Goal: Entertainment & Leisure: Consume media (video, audio)

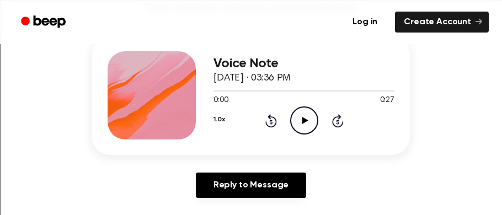
scroll to position [138, 0]
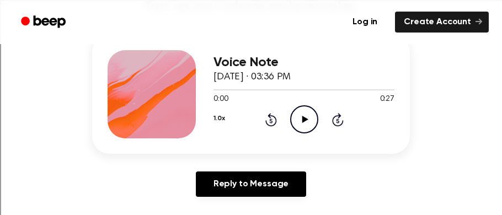
click at [305, 122] on icon "Play Audio" at bounding box center [304, 119] width 28 height 28
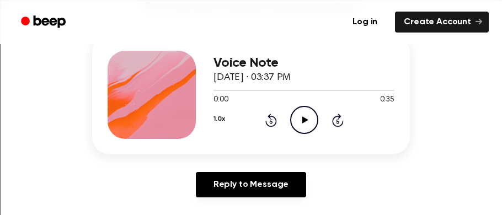
scroll to position [138, 0]
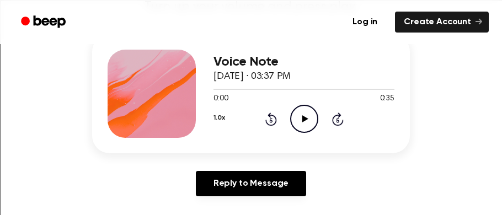
click at [304, 115] on icon "Play Audio" at bounding box center [304, 119] width 28 height 28
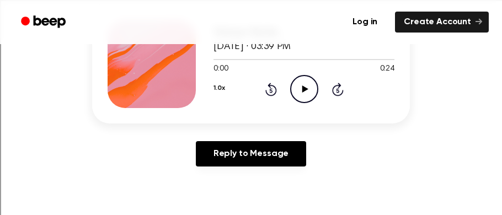
scroll to position [169, 0]
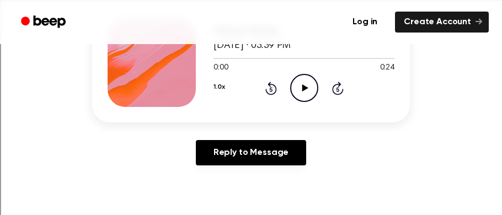
click at [296, 86] on icon "Play Audio" at bounding box center [304, 88] width 28 height 28
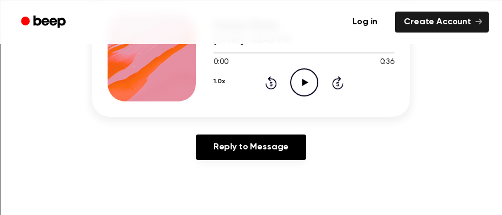
scroll to position [166, 0]
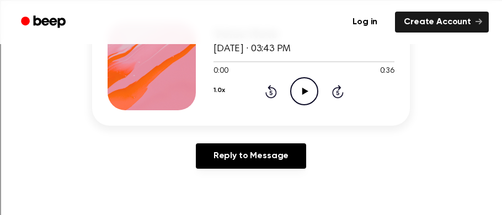
click at [295, 90] on icon "Play Audio" at bounding box center [304, 91] width 28 height 28
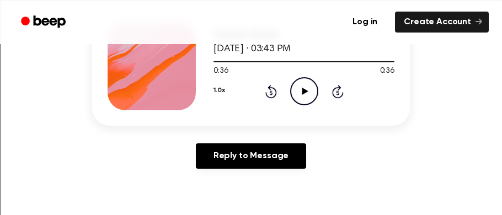
click at [299, 93] on icon "Play Audio" at bounding box center [304, 91] width 28 height 28
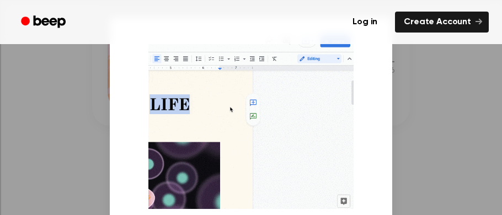
click at [419, 109] on div at bounding box center [251, 107] width 502 height 215
click at [414, 116] on div at bounding box center [251, 107] width 502 height 215
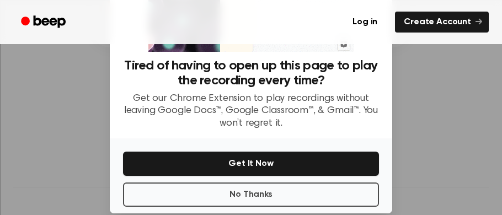
scroll to position [173, 0]
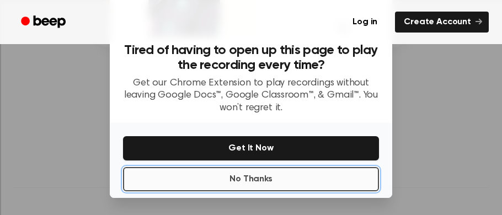
click at [330, 171] on button "No Thanks" at bounding box center [251, 179] width 256 height 24
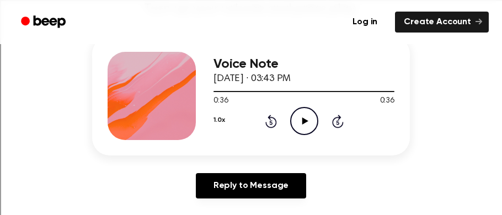
scroll to position [134, 0]
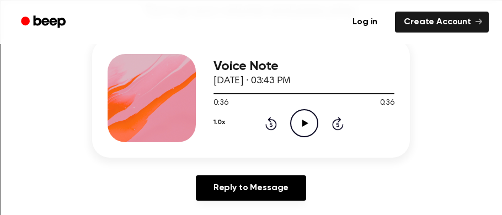
click at [308, 128] on icon "Play Audio" at bounding box center [304, 123] width 28 height 28
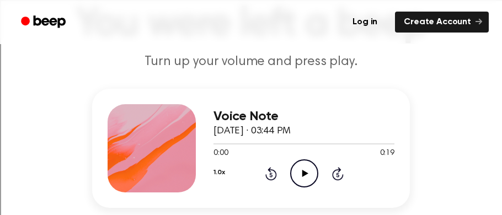
scroll to position [88, 0]
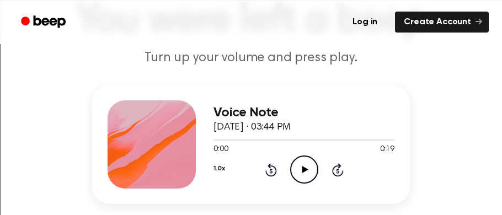
click at [296, 165] on icon "Play Audio" at bounding box center [304, 170] width 28 height 28
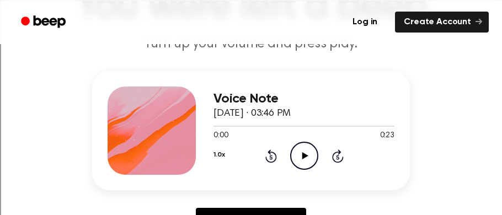
scroll to position [103, 0]
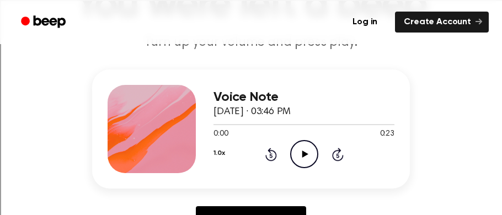
click at [304, 155] on icon at bounding box center [305, 154] width 6 height 7
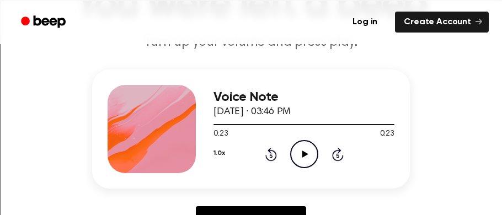
click at [306, 146] on icon "Play Audio" at bounding box center [304, 154] width 28 height 28
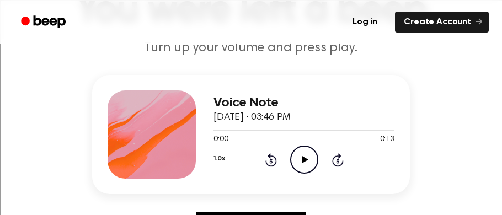
scroll to position [99, 0]
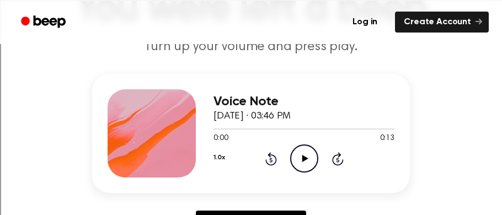
click at [305, 153] on icon "Play Audio" at bounding box center [304, 158] width 28 height 28
click at [270, 154] on icon at bounding box center [271, 158] width 12 height 13
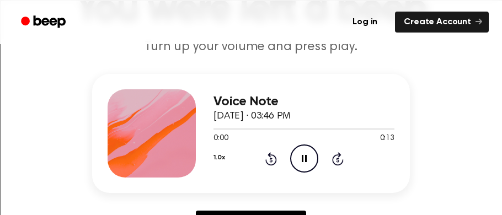
click at [270, 154] on icon at bounding box center [271, 158] width 12 height 13
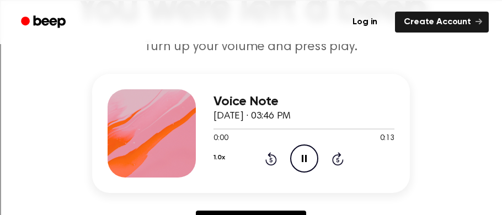
click at [270, 154] on icon at bounding box center [271, 158] width 12 height 13
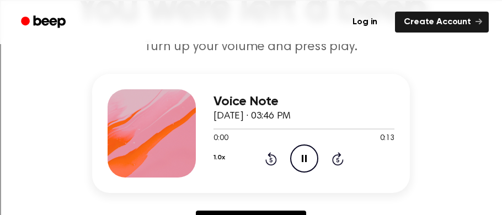
click at [270, 154] on icon at bounding box center [271, 158] width 12 height 13
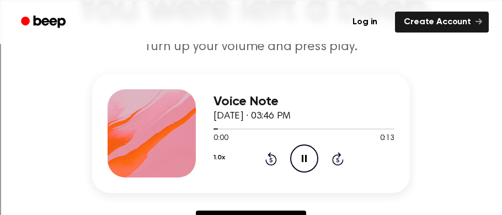
click at [270, 154] on icon at bounding box center [271, 158] width 12 height 13
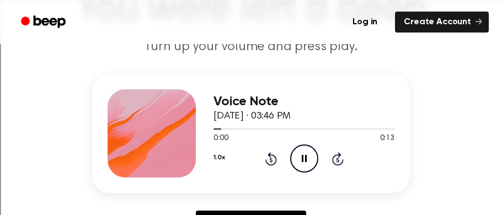
click at [270, 154] on icon at bounding box center [271, 158] width 12 height 13
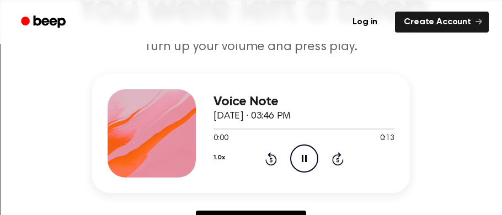
click at [270, 154] on icon at bounding box center [271, 158] width 12 height 13
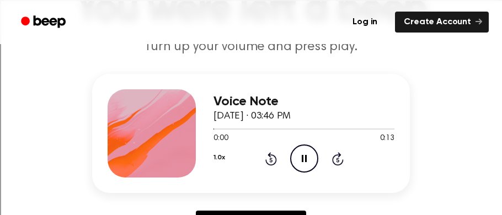
click at [270, 154] on icon at bounding box center [271, 158] width 12 height 13
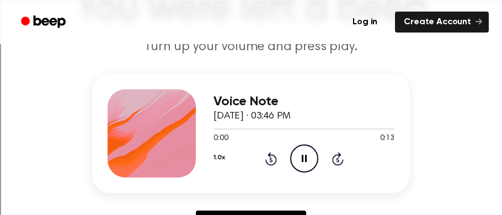
click at [270, 154] on icon at bounding box center [271, 158] width 12 height 13
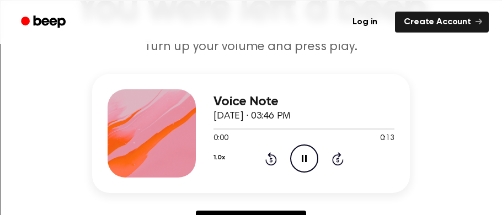
click at [270, 154] on icon at bounding box center [271, 158] width 12 height 13
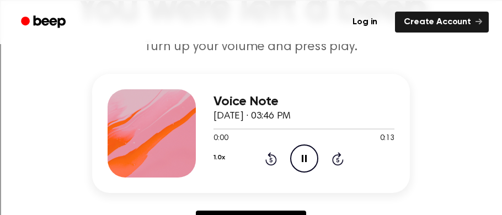
click at [270, 154] on icon at bounding box center [271, 158] width 12 height 13
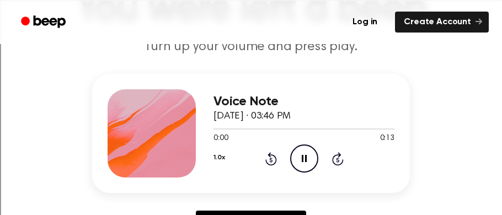
click at [270, 154] on icon at bounding box center [271, 158] width 12 height 13
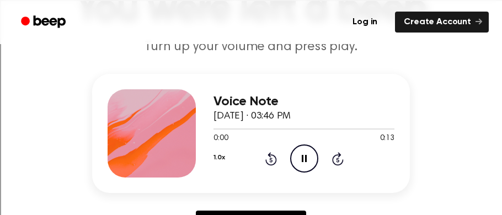
click at [270, 154] on icon at bounding box center [271, 158] width 12 height 13
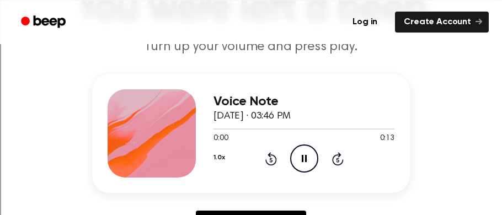
click at [270, 154] on icon at bounding box center [271, 158] width 12 height 13
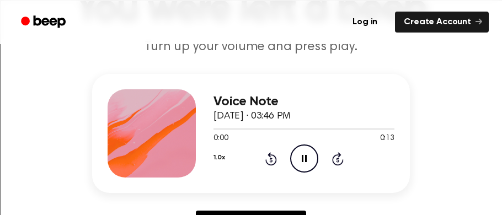
click at [270, 154] on icon at bounding box center [271, 158] width 12 height 13
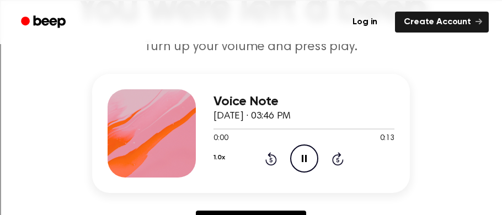
click at [270, 154] on icon at bounding box center [271, 158] width 12 height 13
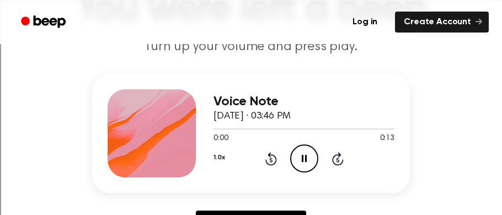
click at [270, 154] on icon at bounding box center [271, 158] width 12 height 13
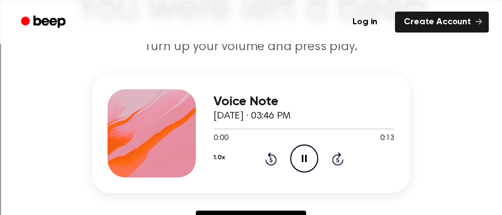
click at [270, 154] on icon at bounding box center [271, 158] width 12 height 13
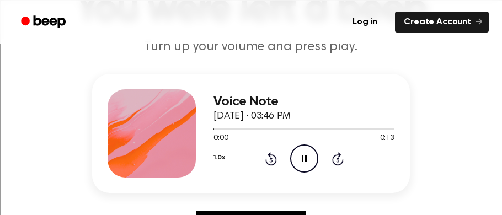
click at [270, 154] on icon at bounding box center [271, 158] width 12 height 13
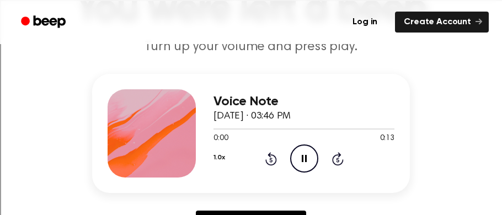
click at [270, 154] on icon at bounding box center [271, 158] width 12 height 13
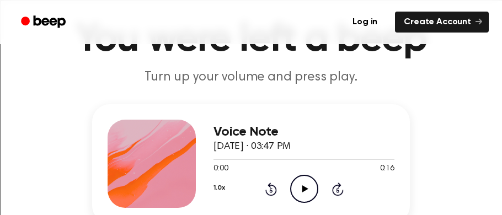
scroll to position [77, 0]
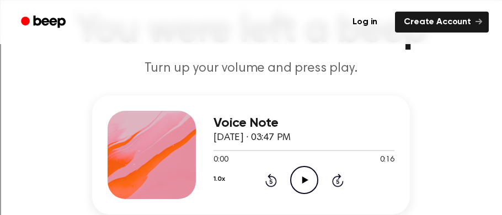
click at [289, 201] on div "Voice Note [DATE] · 03:47 PM 0:00 0:16 Your browser does not support the [objec…" at bounding box center [251, 154] width 318 height 119
click at [299, 181] on icon "Play Audio" at bounding box center [304, 180] width 28 height 28
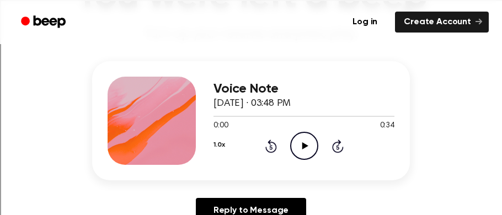
scroll to position [112, 0]
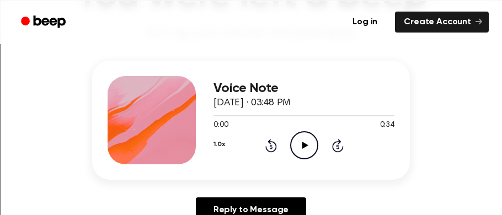
click at [302, 134] on icon "Play Audio" at bounding box center [304, 145] width 28 height 28
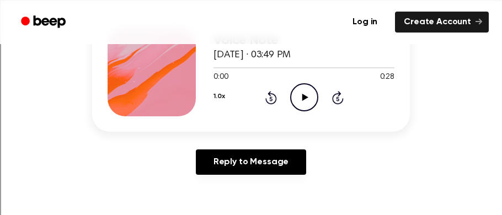
scroll to position [156, 0]
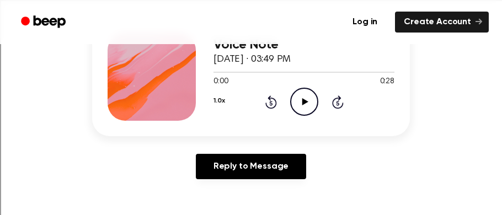
click at [312, 106] on icon "Play Audio" at bounding box center [304, 102] width 28 height 28
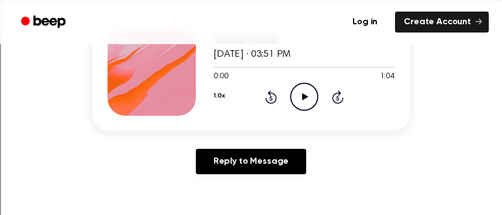
scroll to position [164, 0]
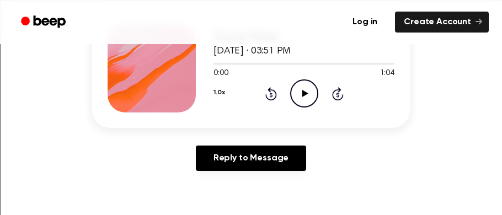
click at [303, 110] on div "Voice Note October 8, 2025 · 03:51 PM 0:00 1:04 Your browser does not support t…" at bounding box center [303, 68] width 181 height 88
click at [298, 89] on icon "Play Audio" at bounding box center [304, 93] width 28 height 28
click at [337, 91] on icon "Skip 5 seconds" at bounding box center [337, 94] width 12 height 14
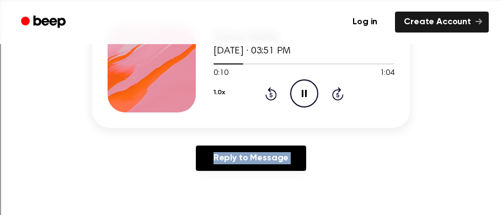
click at [337, 91] on icon "Skip 5 seconds" at bounding box center [337, 94] width 12 height 14
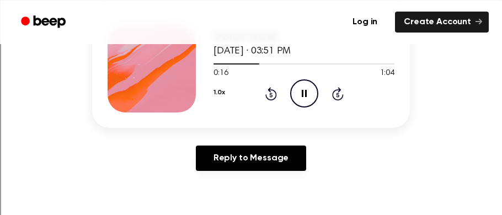
click at [268, 93] on icon "Rewind 5 seconds" at bounding box center [271, 94] width 12 height 14
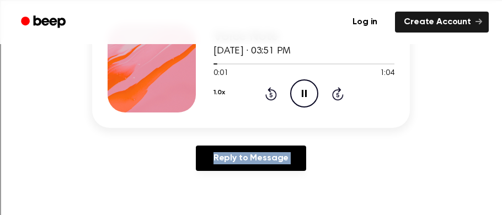
click at [268, 93] on icon "Rewind 5 seconds" at bounding box center [271, 94] width 12 height 14
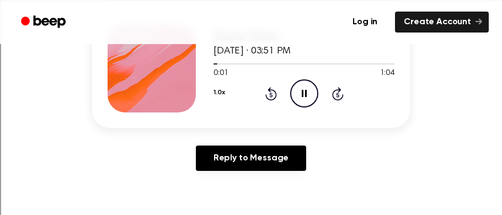
click at [268, 93] on icon "Rewind 5 seconds" at bounding box center [271, 94] width 12 height 14
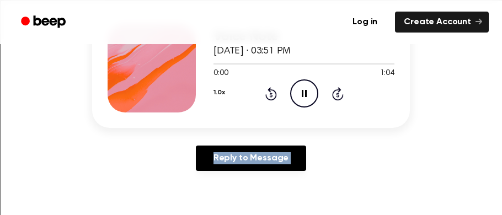
click at [268, 93] on icon "Rewind 5 seconds" at bounding box center [271, 94] width 12 height 14
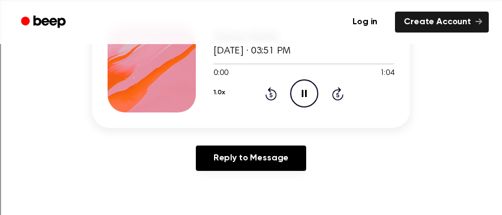
click at [268, 93] on icon "Rewind 5 seconds" at bounding box center [271, 94] width 12 height 14
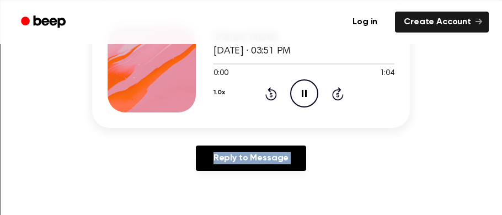
click at [268, 93] on icon "Rewind 5 seconds" at bounding box center [271, 94] width 12 height 14
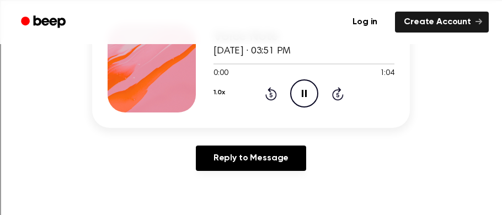
click at [268, 93] on icon "Rewind 5 seconds" at bounding box center [271, 94] width 12 height 14
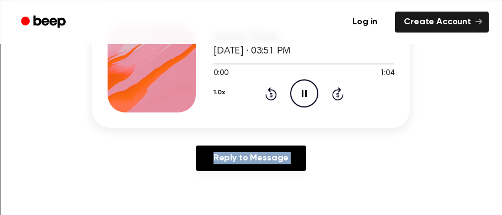
click at [268, 93] on icon "Rewind 5 seconds" at bounding box center [271, 94] width 12 height 14
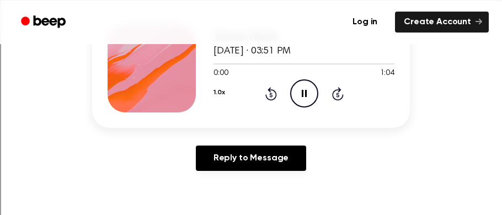
click at [268, 93] on icon "Rewind 5 seconds" at bounding box center [271, 94] width 12 height 14
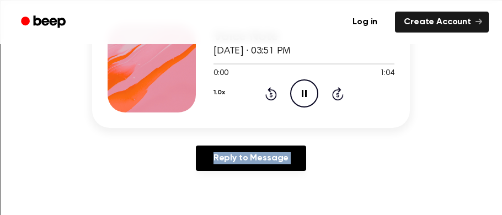
click at [268, 93] on icon "Rewind 5 seconds" at bounding box center [271, 94] width 12 height 14
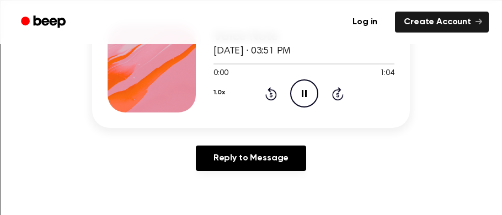
click at [268, 93] on icon "Rewind 5 seconds" at bounding box center [271, 94] width 12 height 14
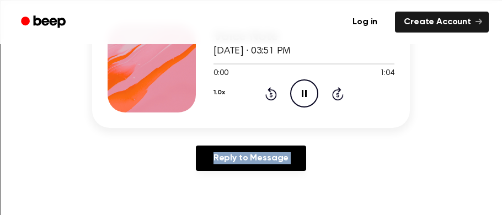
click at [268, 93] on icon "Rewind 5 seconds" at bounding box center [271, 94] width 12 height 14
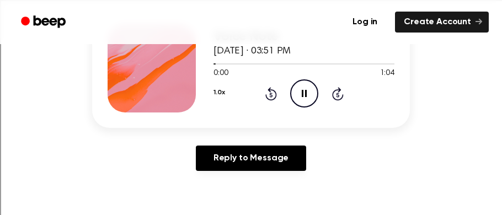
click at [268, 93] on icon "Rewind 5 seconds" at bounding box center [271, 94] width 12 height 14
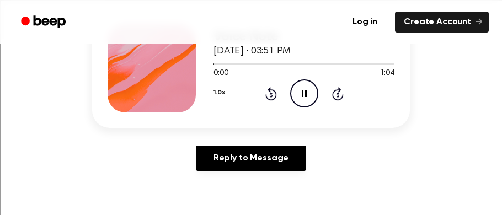
click at [268, 93] on icon "Rewind 5 seconds" at bounding box center [271, 94] width 12 height 14
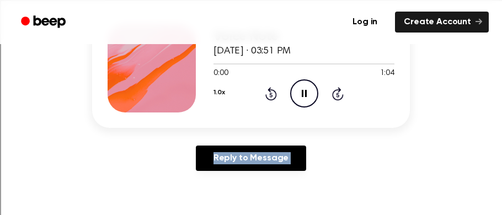
click at [268, 93] on icon "Rewind 5 seconds" at bounding box center [271, 94] width 12 height 14
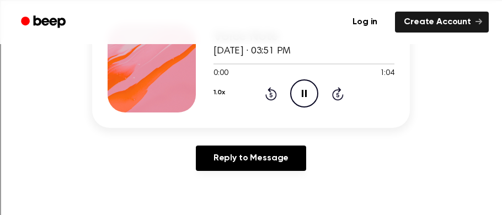
click at [268, 93] on icon "Rewind 5 seconds" at bounding box center [271, 94] width 12 height 14
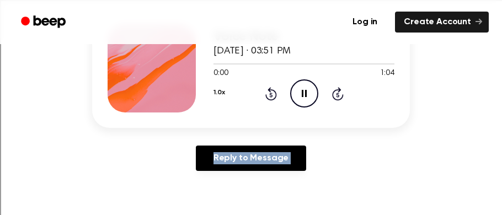
click at [268, 93] on icon "Rewind 5 seconds" at bounding box center [271, 94] width 12 height 14
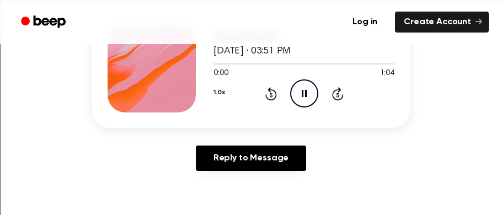
click at [268, 93] on icon "Rewind 5 seconds" at bounding box center [271, 94] width 12 height 14
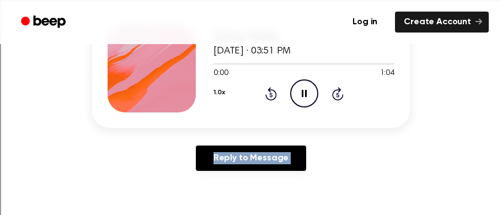
click at [268, 93] on icon "Rewind 5 seconds" at bounding box center [271, 94] width 12 height 14
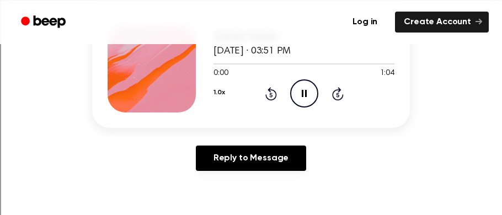
click at [268, 93] on icon "Rewind 5 seconds" at bounding box center [271, 94] width 12 height 14
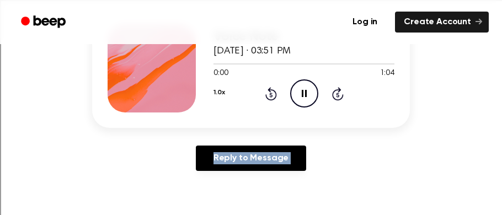
click at [268, 93] on icon "Rewind 5 seconds" at bounding box center [271, 94] width 12 height 14
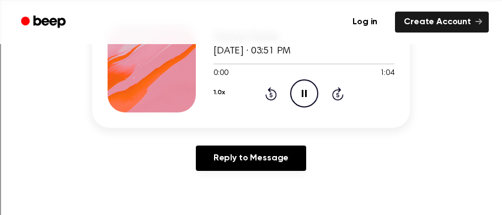
click at [268, 93] on icon "Rewind 5 seconds" at bounding box center [271, 94] width 12 height 14
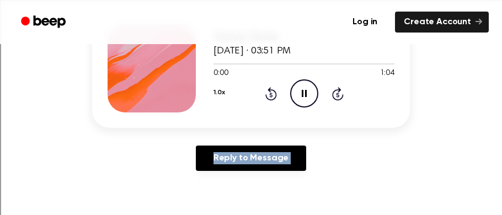
click at [268, 93] on icon "Rewind 5 seconds" at bounding box center [271, 94] width 12 height 14
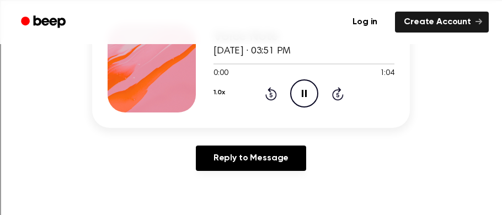
click at [268, 93] on icon "Rewind 5 seconds" at bounding box center [271, 94] width 12 height 14
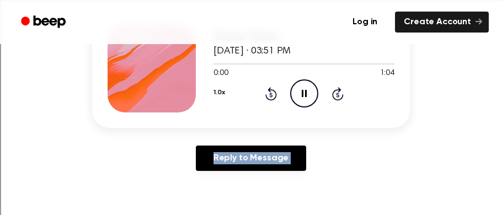
click at [268, 93] on icon "Rewind 5 seconds" at bounding box center [271, 94] width 12 height 14
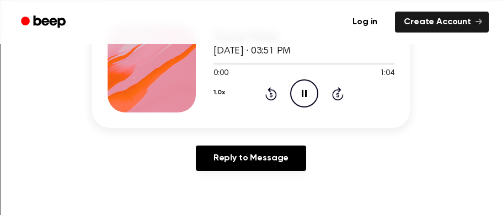
click at [268, 93] on icon "Rewind 5 seconds" at bounding box center [271, 94] width 12 height 14
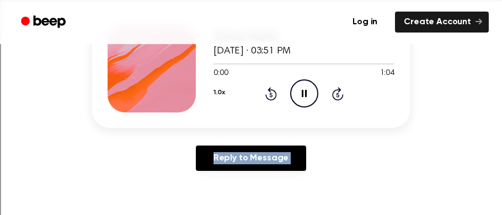
click at [268, 93] on icon "Rewind 5 seconds" at bounding box center [271, 94] width 12 height 14
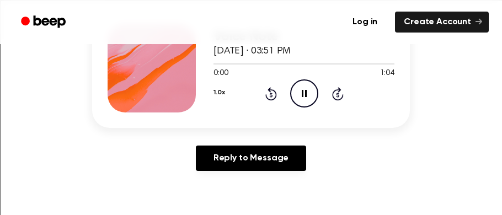
click at [268, 93] on icon "Rewind 5 seconds" at bounding box center [271, 94] width 12 height 14
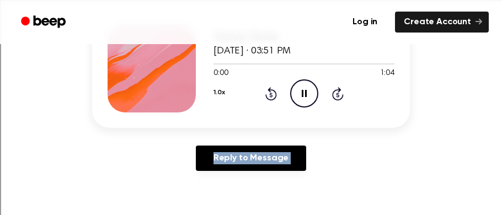
click at [268, 93] on icon "Rewind 5 seconds" at bounding box center [271, 94] width 12 height 14
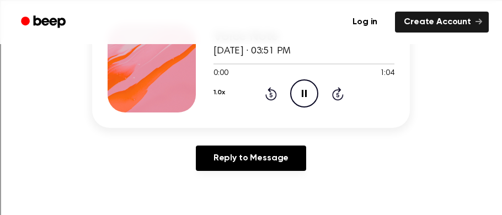
click at [268, 93] on icon "Rewind 5 seconds" at bounding box center [271, 94] width 12 height 14
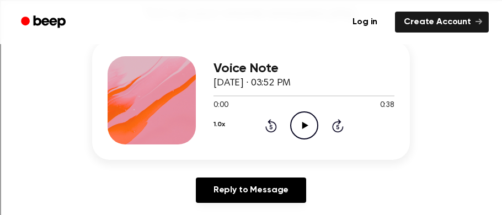
scroll to position [143, 0]
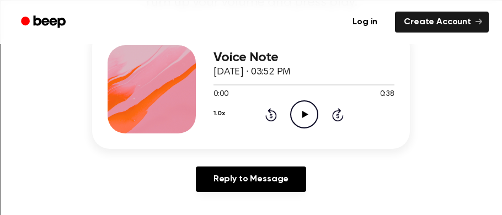
click at [301, 109] on icon "Play Audio" at bounding box center [304, 114] width 28 height 28
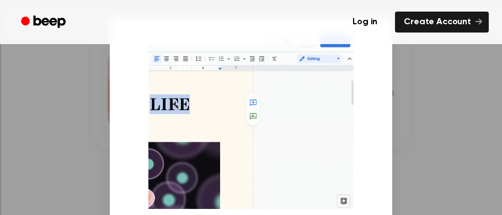
click at [437, 68] on div at bounding box center [251, 107] width 502 height 215
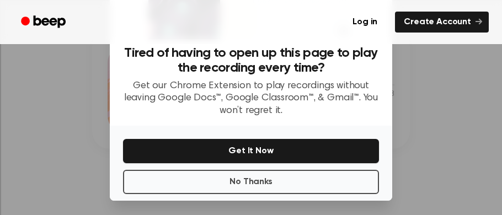
scroll to position [173, 0]
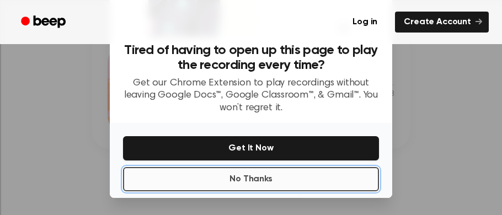
click at [276, 186] on button "No Thanks" at bounding box center [251, 179] width 256 height 24
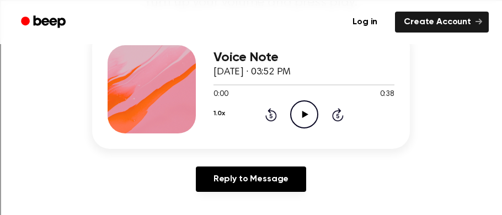
click at [307, 106] on icon "Play Audio" at bounding box center [304, 114] width 28 height 28
